Goal: Navigation & Orientation: Find specific page/section

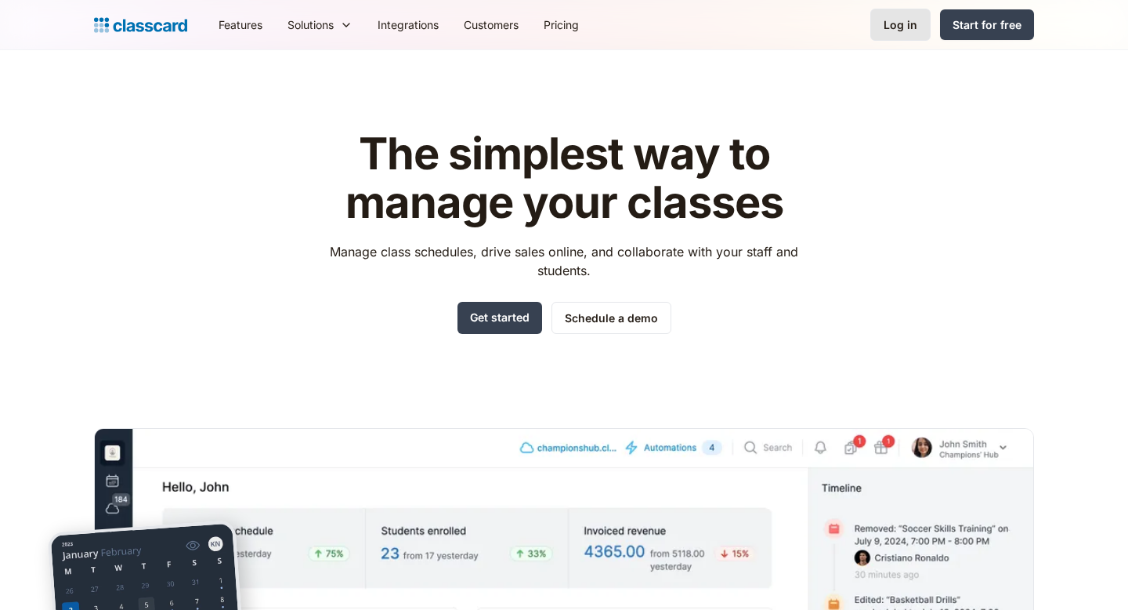
click at [894, 21] on div "Log in" at bounding box center [901, 24] width 34 height 16
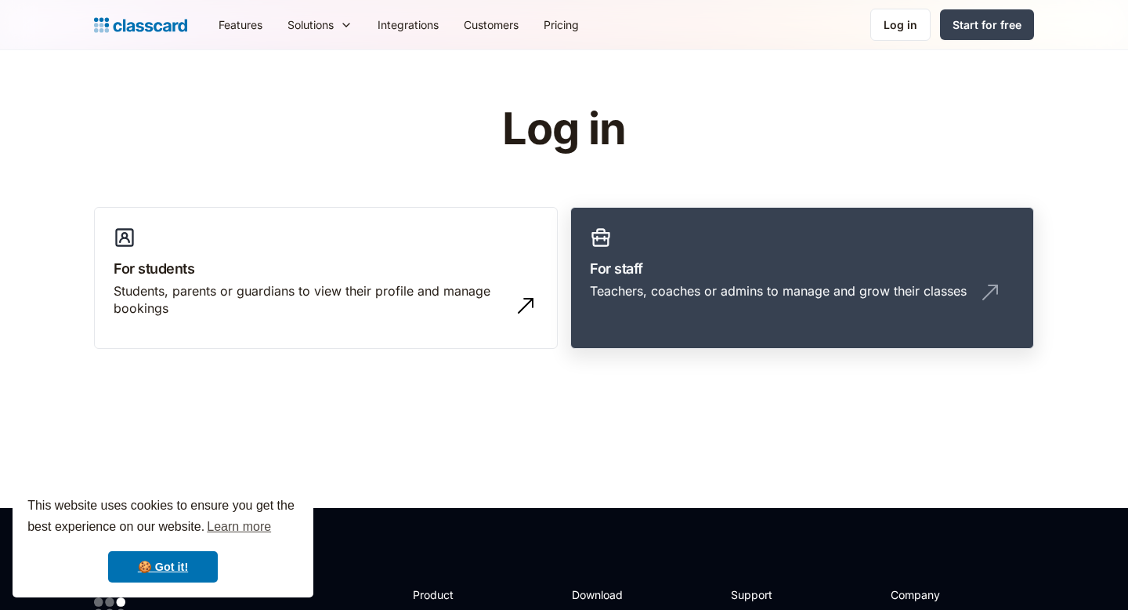
click at [596, 275] on h3 "For staff" at bounding box center [802, 268] width 425 height 21
